Goal: Check status: Check status

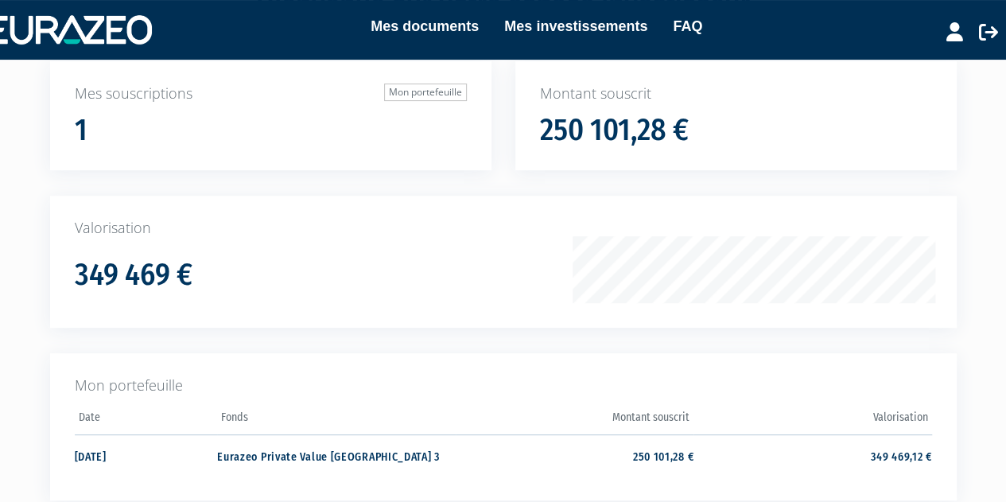
scroll to position [286, 0]
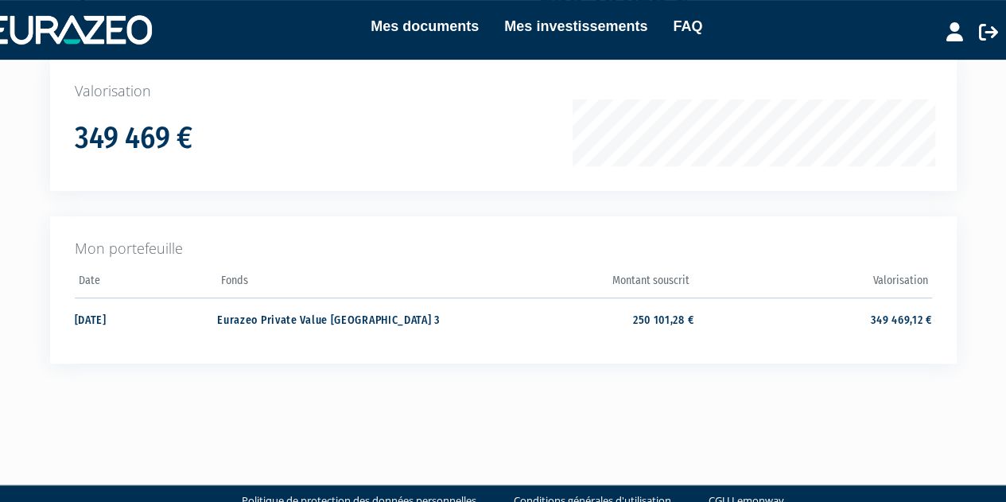
click at [295, 297] on td "Eurazeo Private Value [GEOGRAPHIC_DATA] 3" at bounding box center [336, 318] width 238 height 42
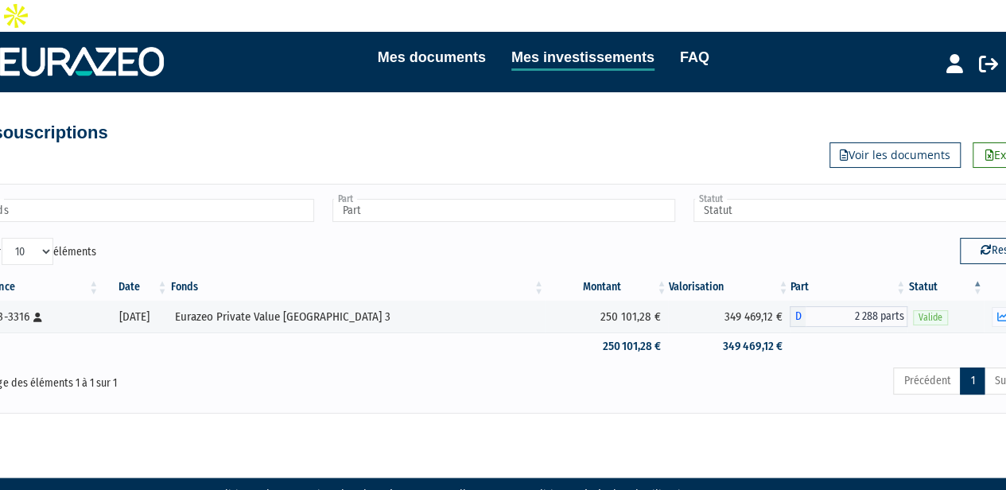
scroll to position [0, 46]
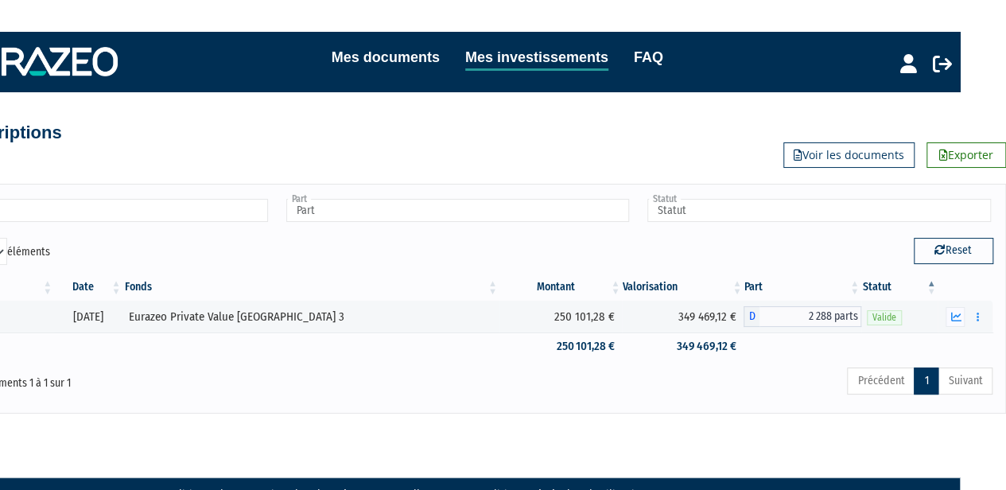
click at [984, 307] on button "button" at bounding box center [977, 317] width 19 height 20
click at [972, 307] on button "button" at bounding box center [977, 317] width 19 height 20
click at [953, 312] on icon "button" at bounding box center [955, 317] width 10 height 10
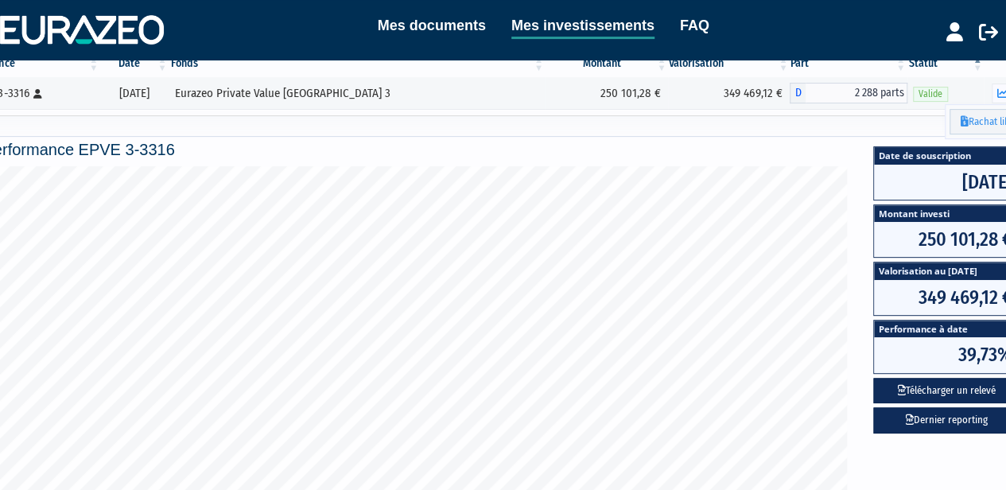
scroll to position [223, 46]
